Goal: Find specific page/section: Find specific page/section

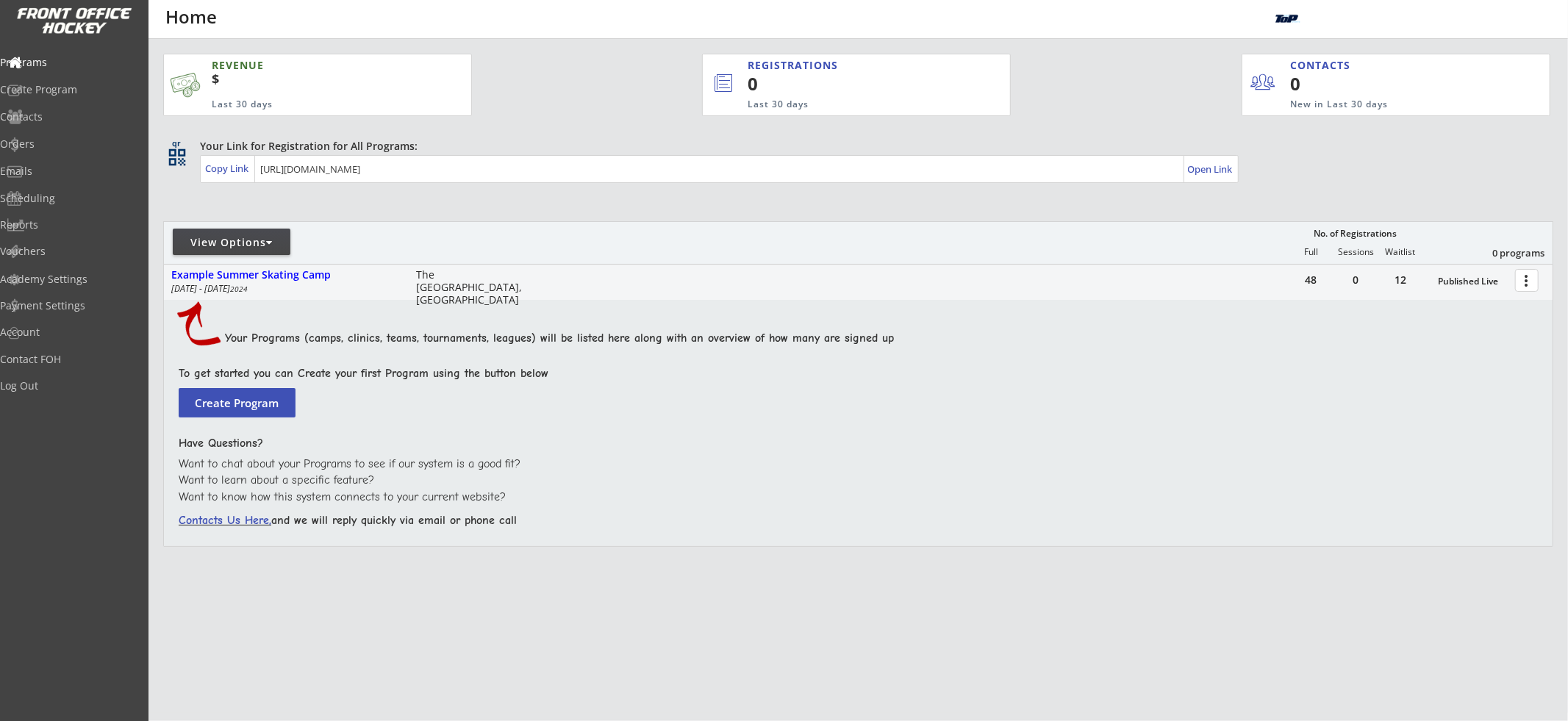
click at [197, 247] on div "View Options" at bounding box center [232, 243] width 118 height 15
select select ""Upcoming Programs""
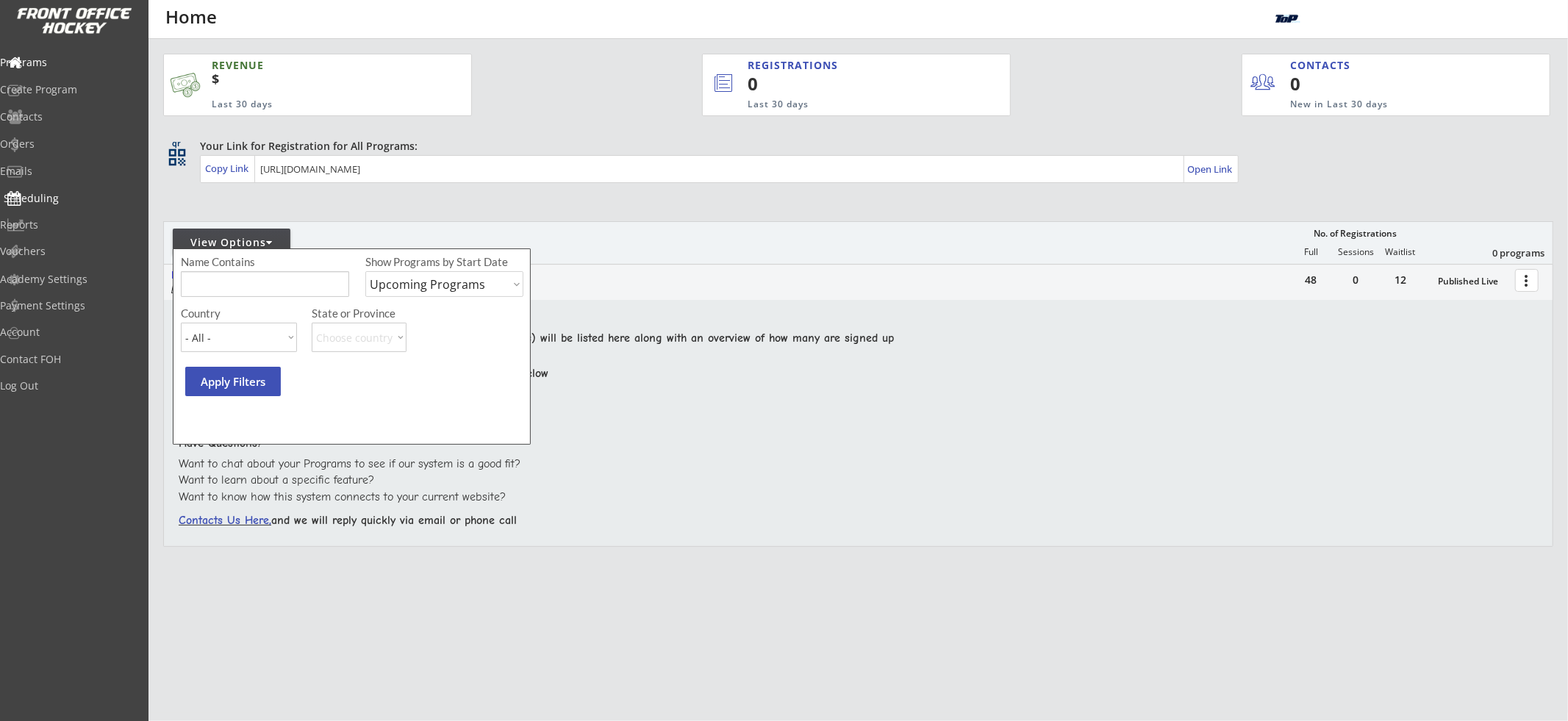
click at [69, 194] on div "Scheduling" at bounding box center [70, 198] width 132 height 10
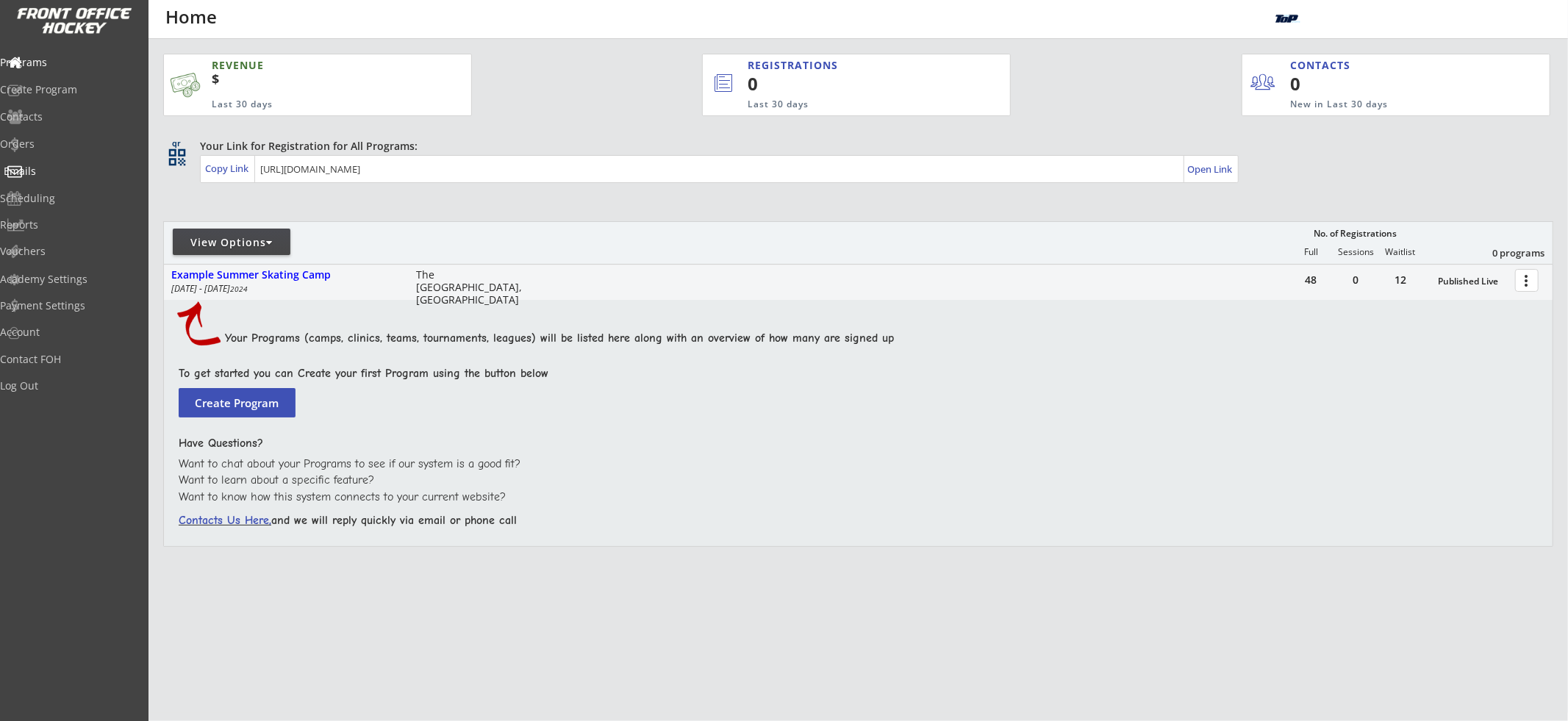
click at [75, 160] on div "Emails" at bounding box center [70, 172] width 140 height 26
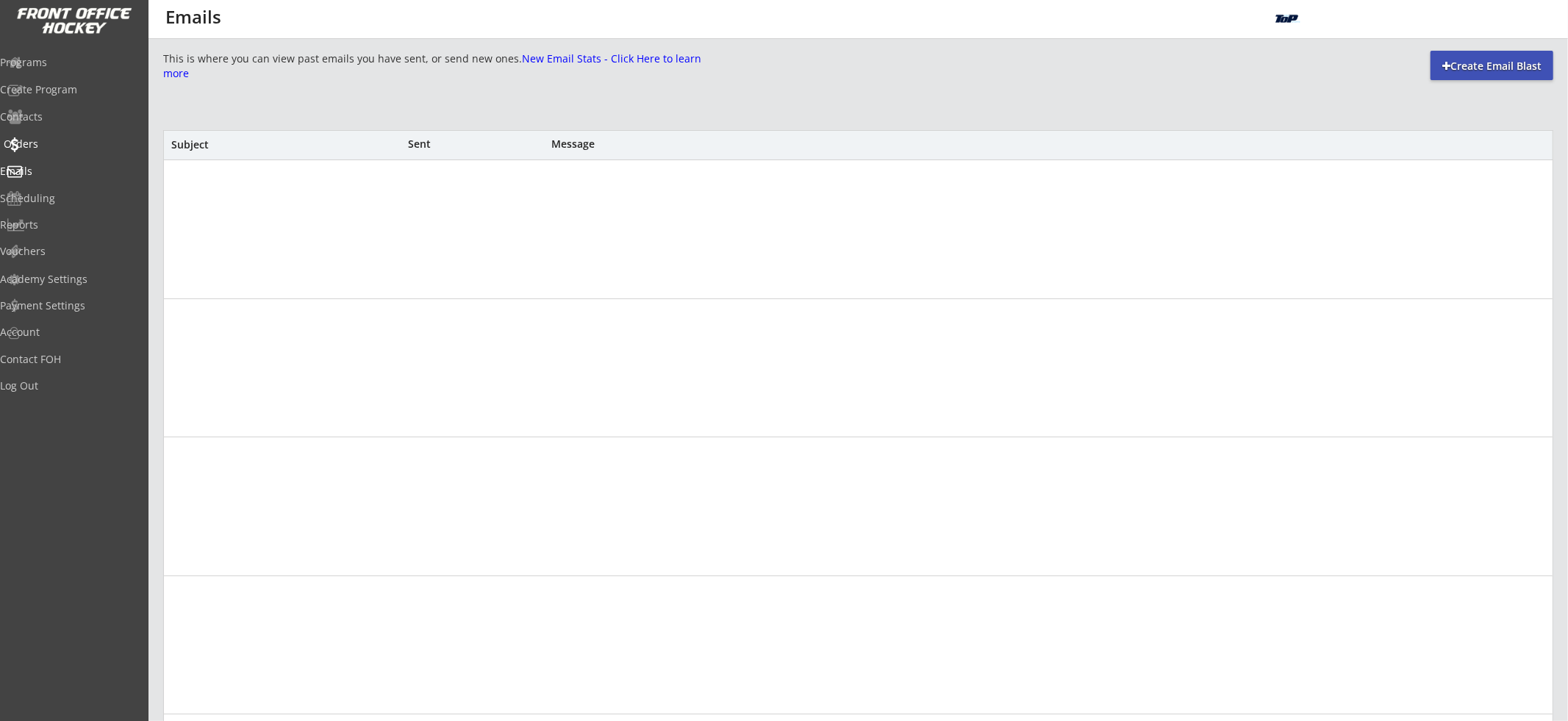
click at [65, 143] on div "Orders" at bounding box center [70, 144] width 132 height 10
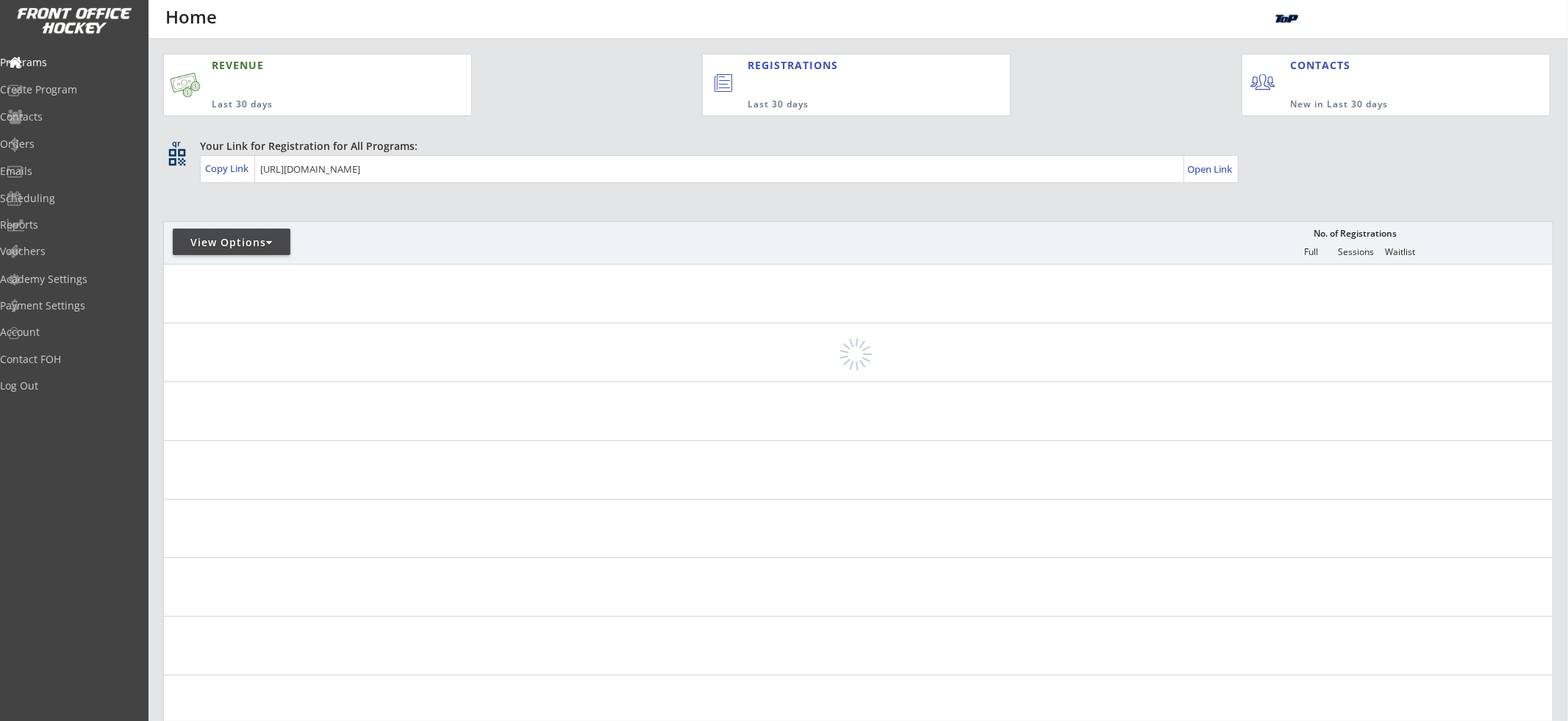
click at [266, 189] on div "REVENUE Last 30 days REGISTRATIONS Last 30 days CONTACTS New in Last 30 days qr…" at bounding box center [858, 522] width 1390 height 967
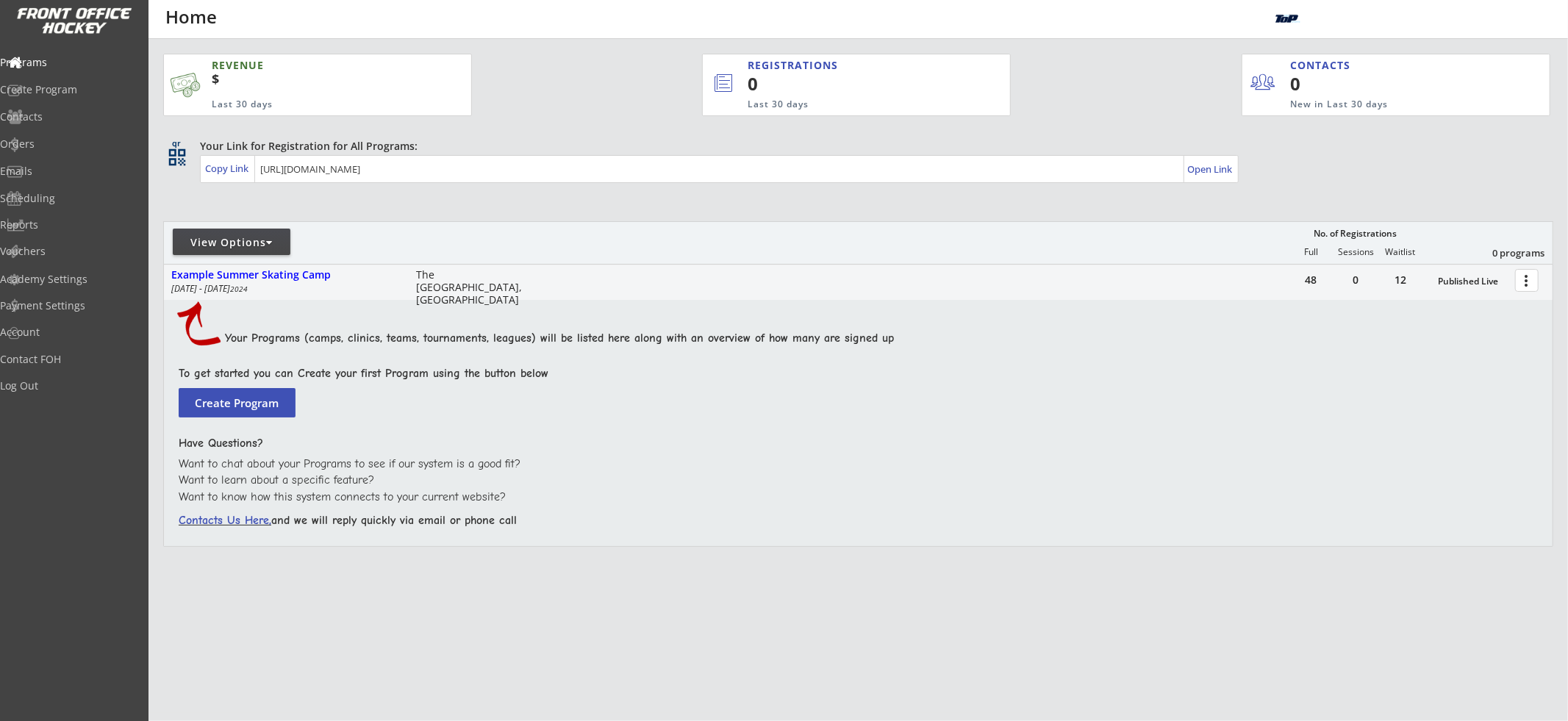
click at [268, 237] on div at bounding box center [269, 243] width 7 height 10
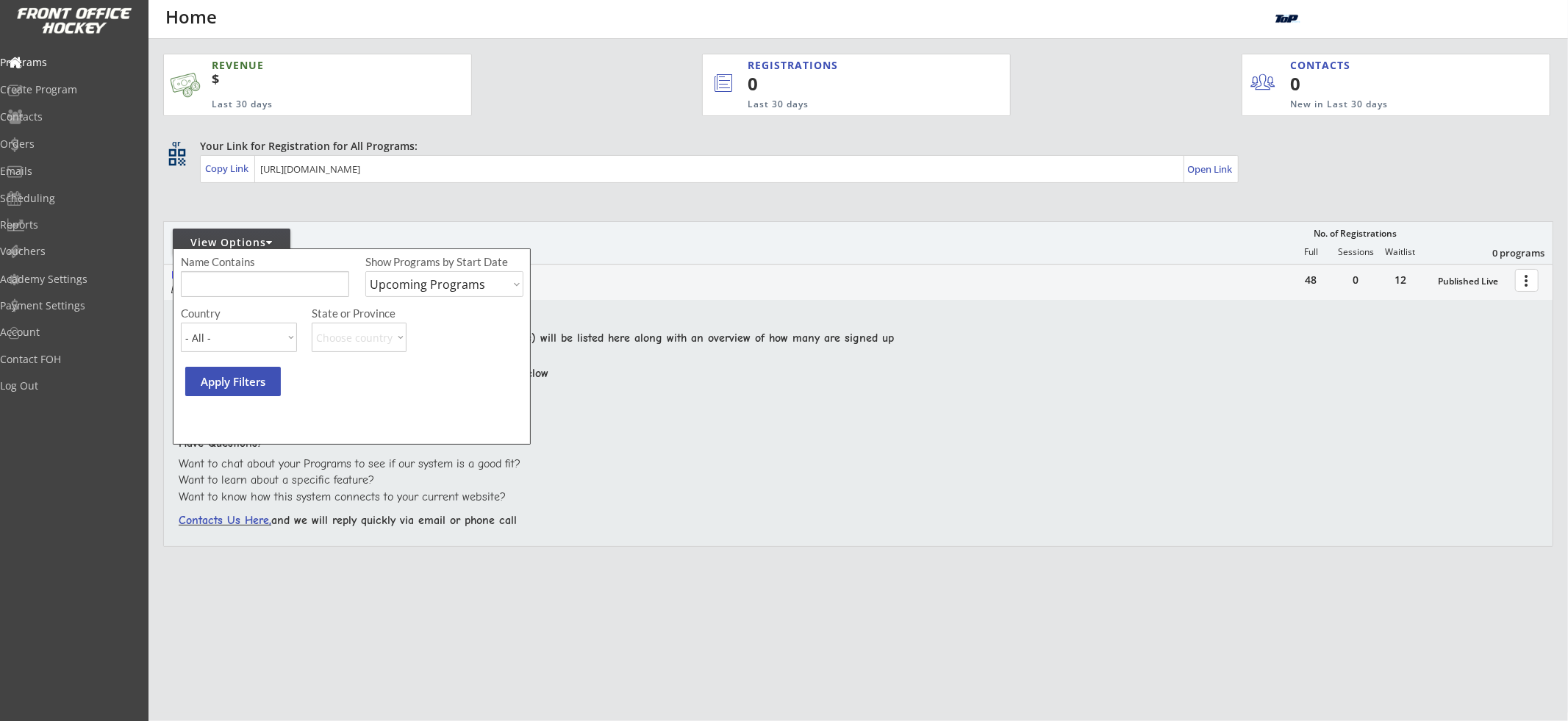
click at [428, 301] on div "Show Programs by Start Date Upcoming Programs Past Programs Specific Date Range" at bounding box center [445, 280] width 159 height 52
click at [450, 283] on select "Upcoming Programs Past Programs Specific Date Range" at bounding box center [445, 284] width 159 height 26
select select ""Past Programs""
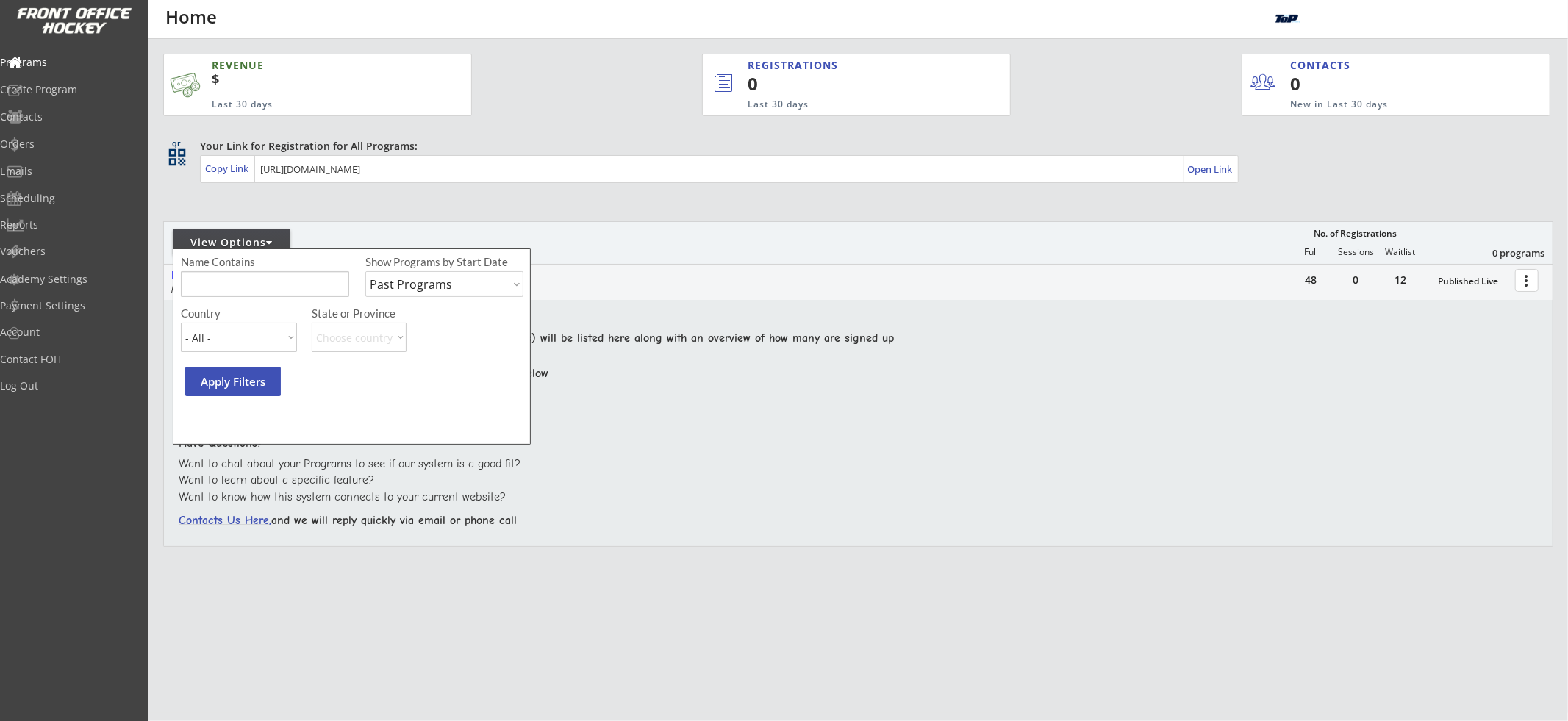
click at [365, 271] on select "Upcoming Programs Past Programs Specific Date Range" at bounding box center [445, 284] width 159 height 26
click at [328, 279] on input "input" at bounding box center [265, 284] width 169 height 26
type input "Pa"
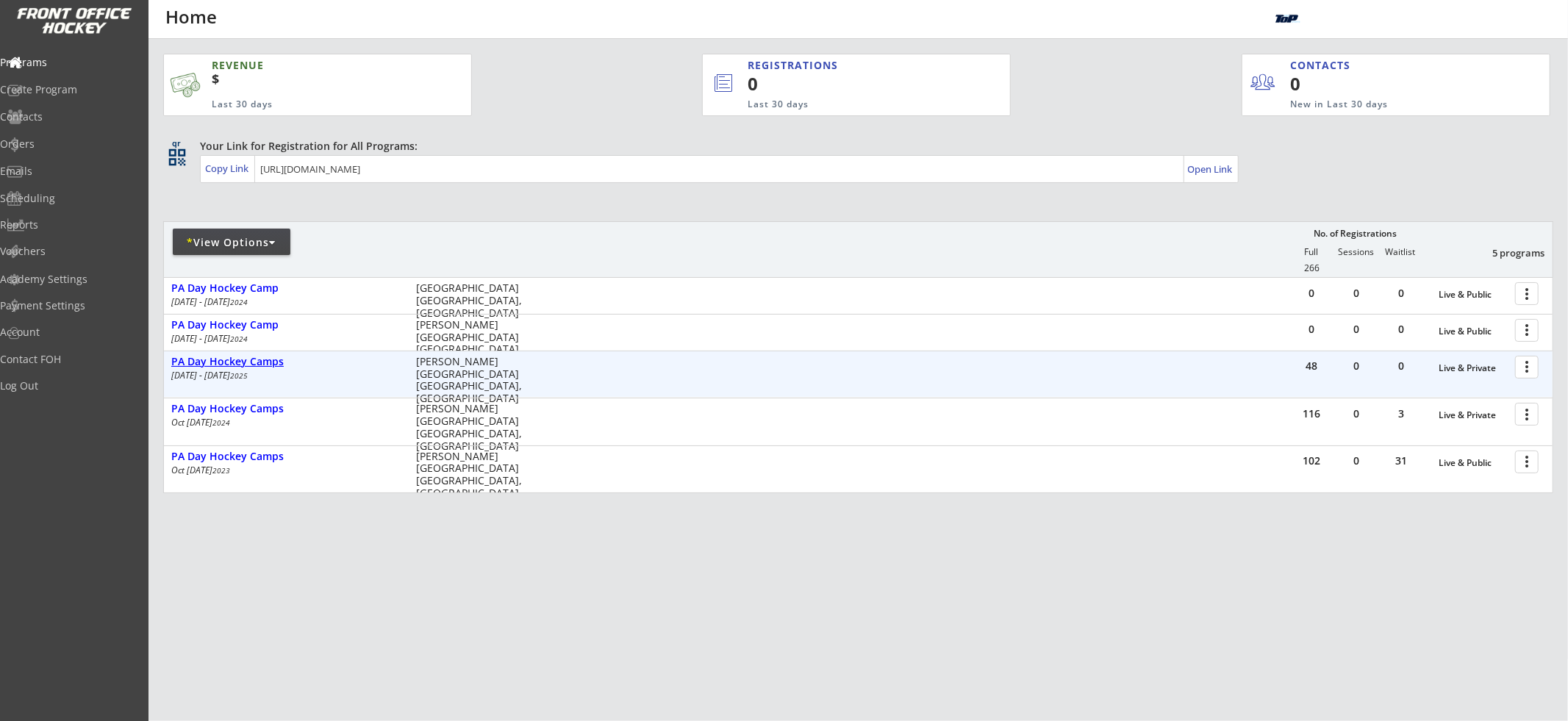
click at [263, 364] on div "PA Day Hockey Camps" at bounding box center [286, 362] width 229 height 13
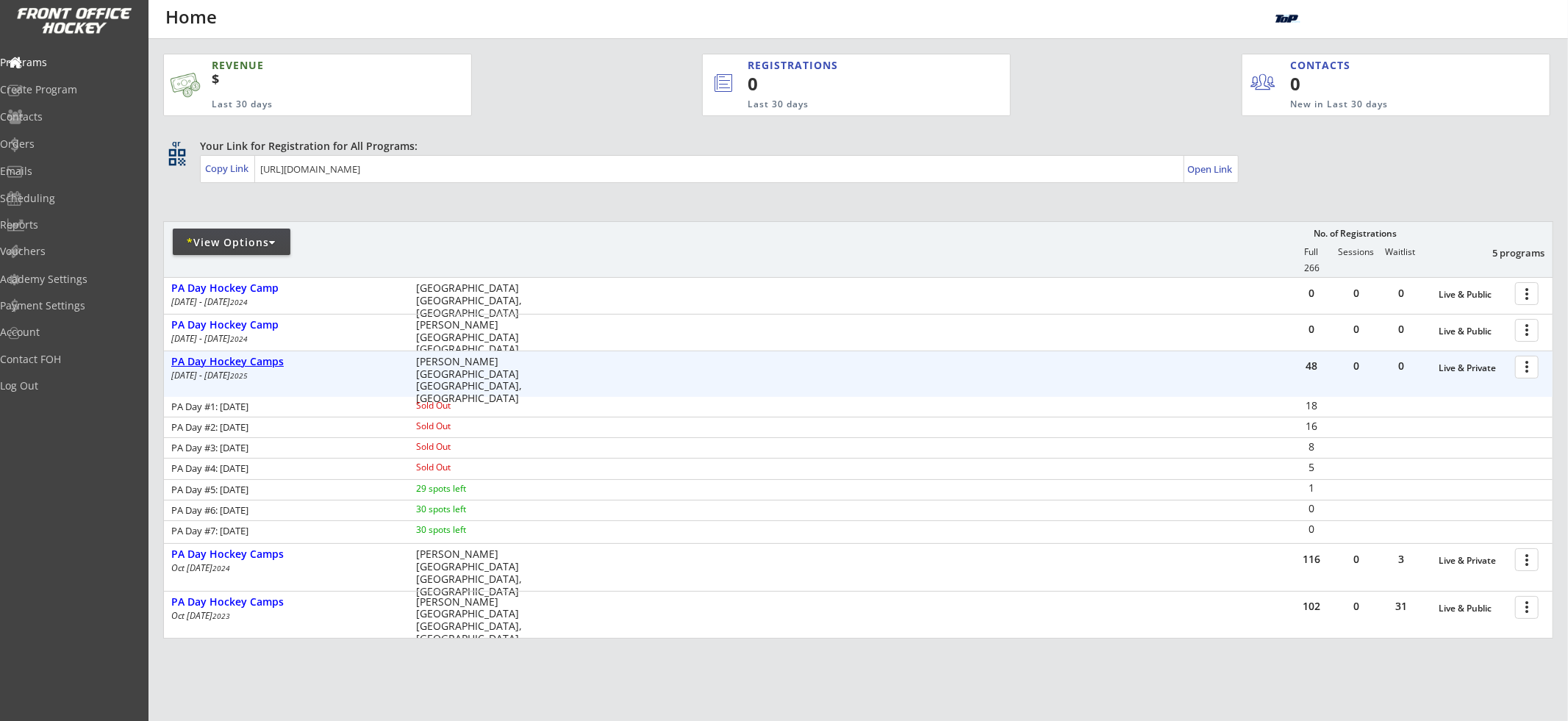
click at [263, 364] on div "PA Day Hockey Camps" at bounding box center [286, 362] width 229 height 13
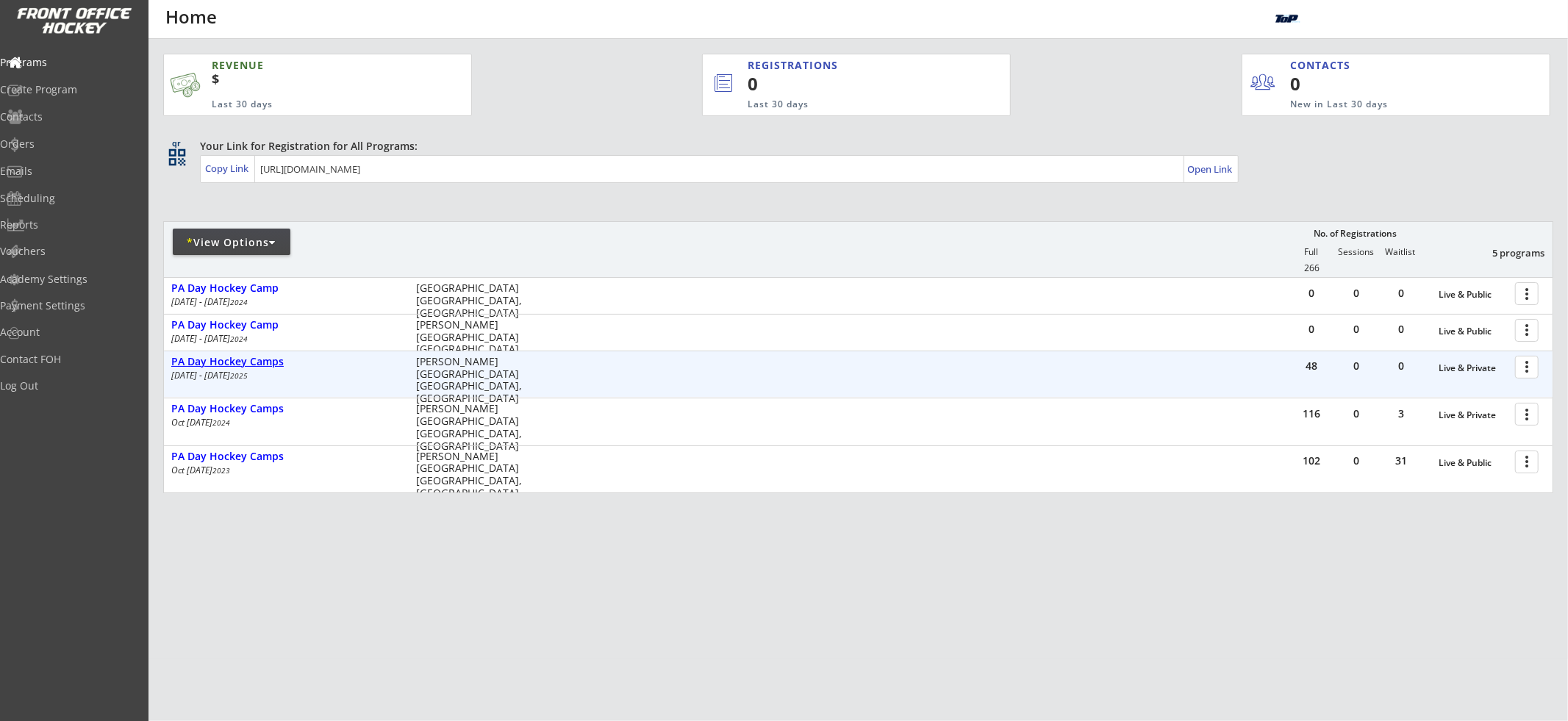
click at [263, 365] on div "PA Day Hockey Camps" at bounding box center [286, 362] width 229 height 13
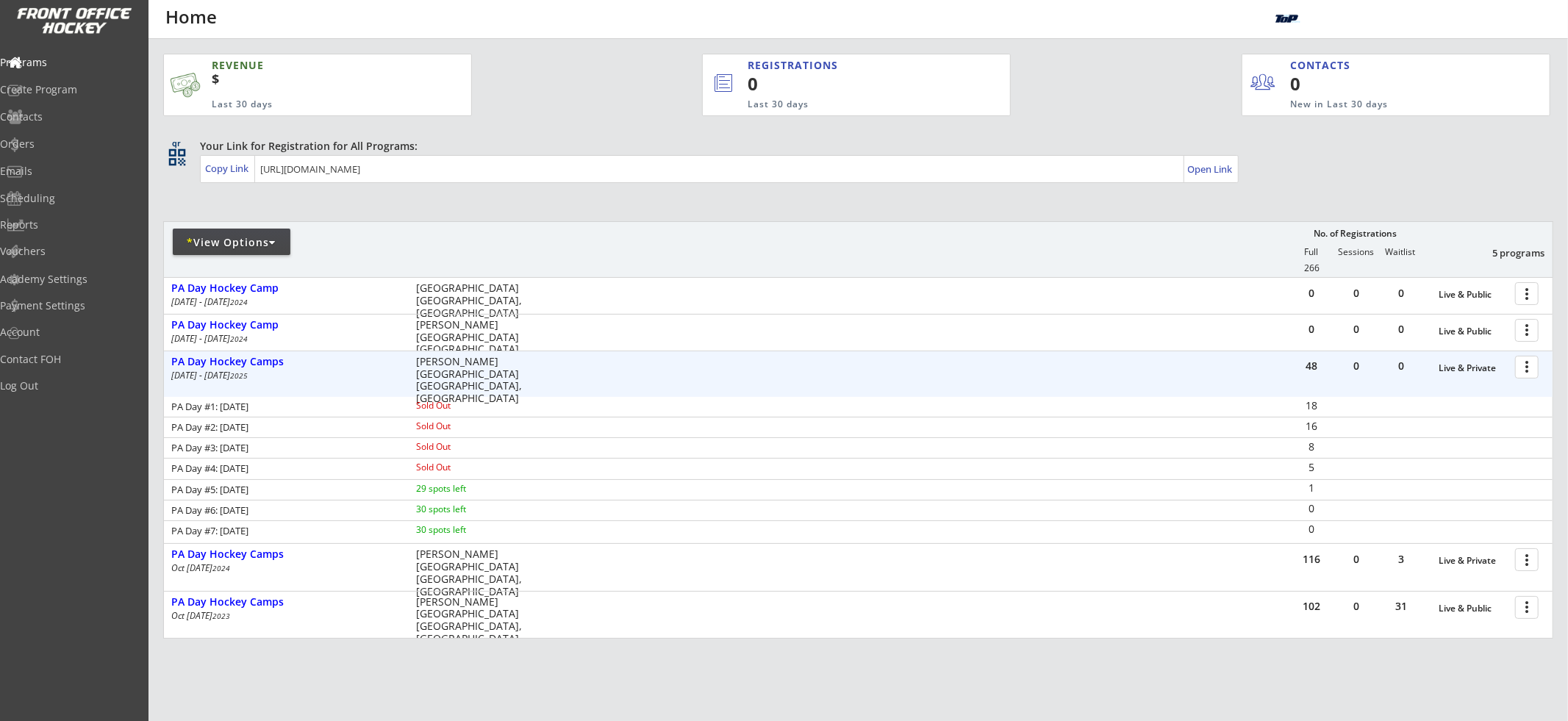
click at [1530, 370] on div at bounding box center [1529, 366] width 26 height 26
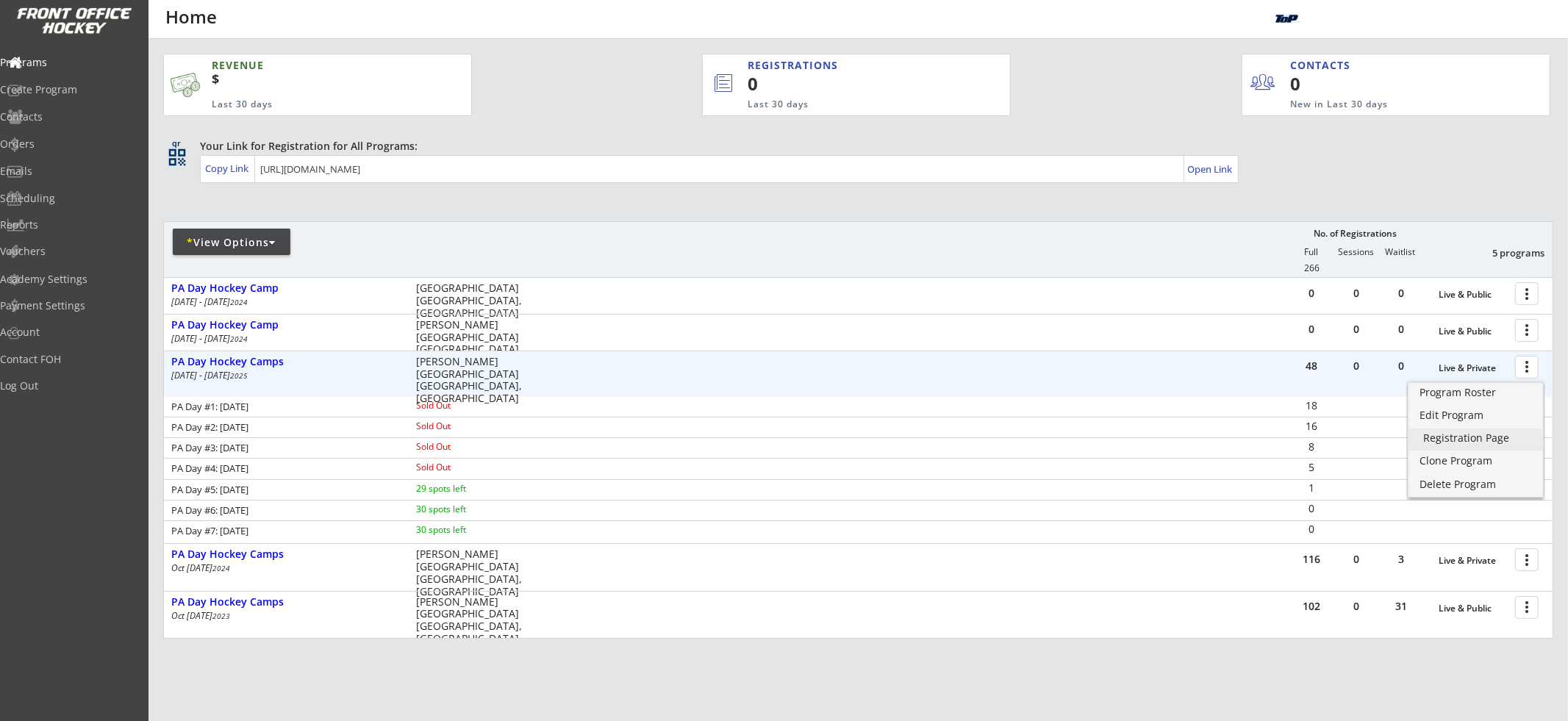
click at [1507, 443] on link "Registration Page" at bounding box center [1476, 439] width 135 height 22
click at [1484, 387] on div "Program Roster" at bounding box center [1476, 393] width 105 height 10
